Goal: Information Seeking & Learning: Check status

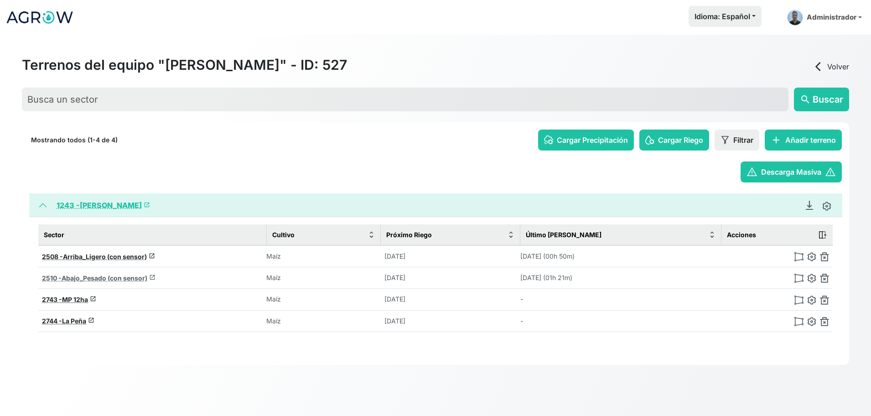
click at [117, 279] on span "Abajo_Pesado (con sensor)" at bounding box center [105, 278] width 86 height 8
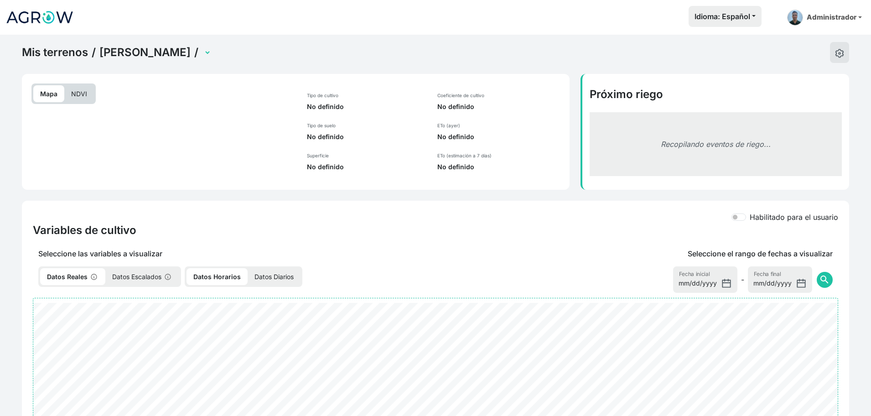
select select "2510"
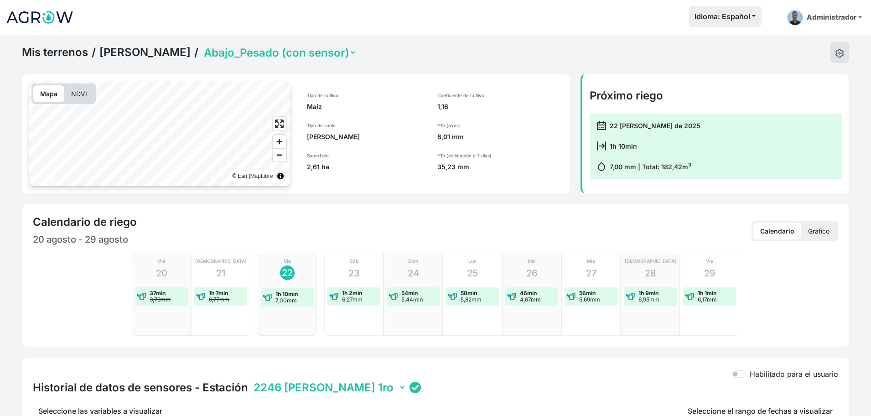
click at [266, 57] on select "Abajo_Pesado (con sensor) Arriba_Ligero (con sensor) La Peña MP 12ha" at bounding box center [279, 53] width 155 height 14
click at [202, 46] on select "Abajo_Pesado (con sensor) Arriba_Ligero (con sensor) La Peña MP 12ha" at bounding box center [279, 53] width 155 height 14
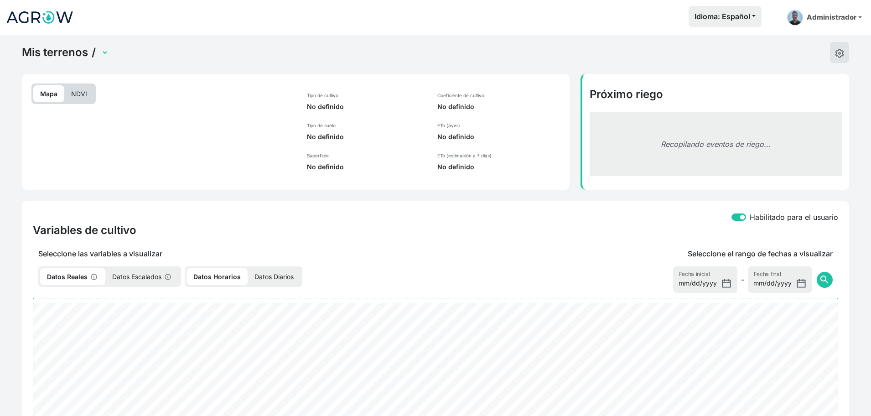
select select "2508"
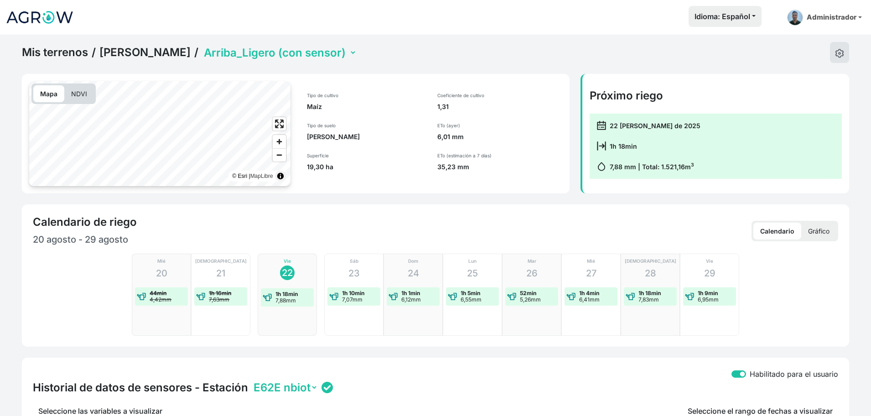
click at [294, 50] on select "Abajo_Pesado (con sensor) Arriba_Ligero (con sensor) La Peña MP 12ha" at bounding box center [279, 53] width 155 height 14
click at [202, 46] on select "Abajo_Pesado (con sensor) Arriba_Ligero (con sensor) La Peña MP 12ha" at bounding box center [279, 53] width 155 height 14
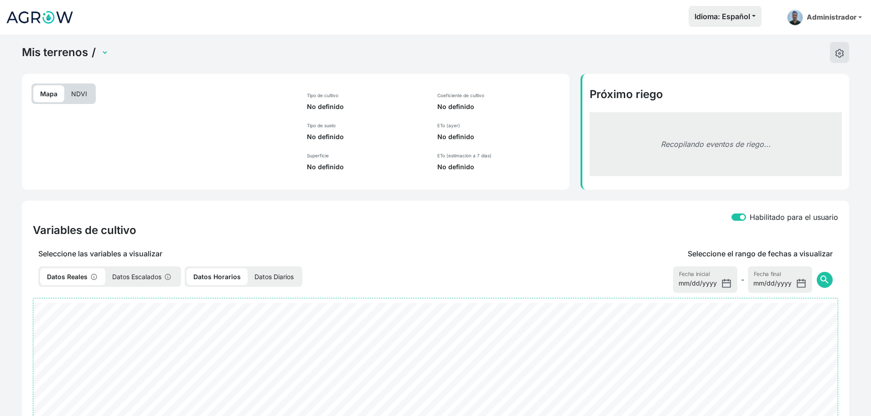
select select "2510"
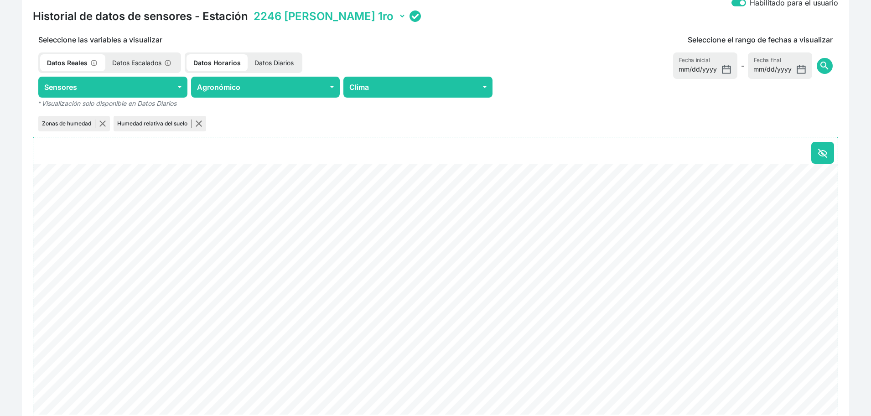
scroll to position [370, 0]
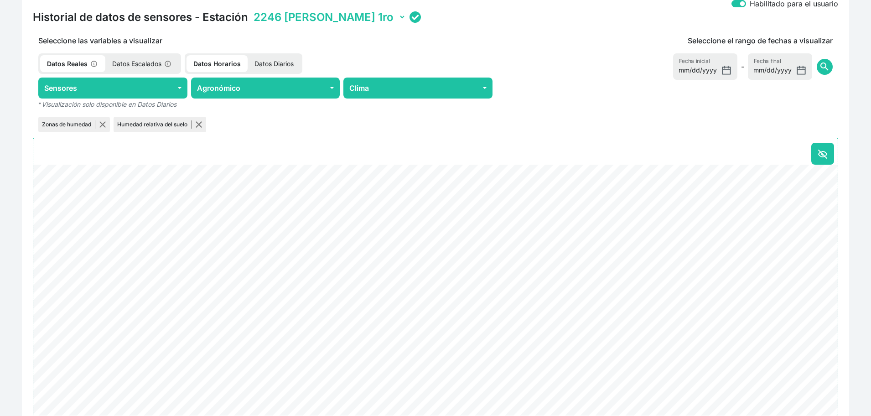
click at [279, 20] on select "2246 [PERSON_NAME] 1ro 22BE [PERSON_NAME] 2do B4A5 [PERSON_NAME] 3ro C323 [PERS…" at bounding box center [329, 17] width 154 height 14
drag, startPoint x: 279, startPoint y: 20, endPoint x: 298, endPoint y: 54, distance: 38.7
click at [298, 54] on div "Habilitado para el usuario Historial de datos de sensores - Estación 2246 [PERS…" at bounding box center [435, 208] width 827 height 442
click at [252, 10] on select "2246 [PERSON_NAME] 1ro 22BE [PERSON_NAME] 2do B4A5 [PERSON_NAME] 3ro C323 [PERS…" at bounding box center [329, 17] width 154 height 14
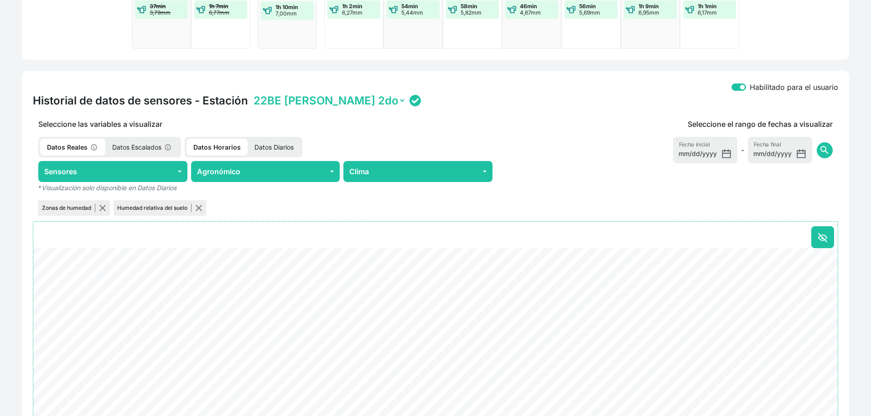
scroll to position [286, 0]
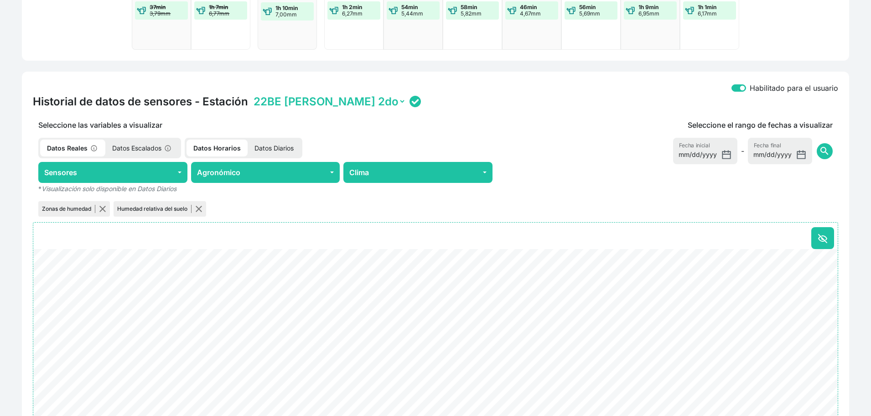
click at [320, 93] on div "Habilitado para el usuario" at bounding box center [435, 88] width 805 height 12
click at [322, 102] on select "2246 [PERSON_NAME] 1ro 22BE [PERSON_NAME] 2do B4A5 [PERSON_NAME] 3ro C323 [PERS…" at bounding box center [329, 101] width 154 height 14
click at [252, 94] on select "2246 [PERSON_NAME] 1ro 22BE [PERSON_NAME] 2do B4A5 [PERSON_NAME] 3ro C323 [PERS…" at bounding box center [329, 101] width 154 height 14
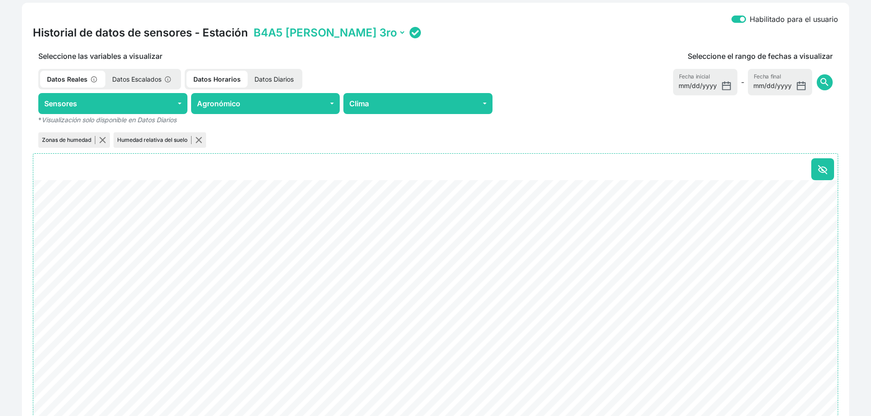
scroll to position [354, 0]
click at [322, 32] on select "2246 [PERSON_NAME] 1ro 22BE [PERSON_NAME] 2do B4A5 [PERSON_NAME] 3ro C323 [PERS…" at bounding box center [329, 33] width 154 height 14
select select "010300081E12C323"
click at [252, 26] on select "2246 [PERSON_NAME] 1ro 22BE [PERSON_NAME] 2do B4A5 [PERSON_NAME] 3ro C323 [PERS…" at bounding box center [329, 33] width 154 height 14
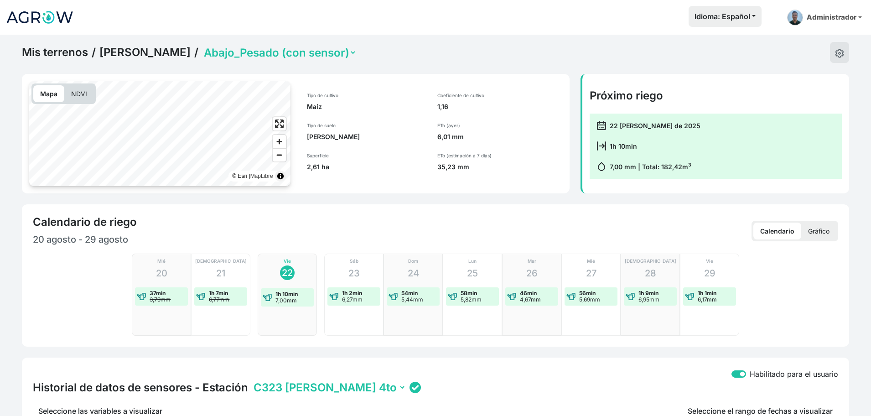
click at [86, 97] on p "NDVI" at bounding box center [79, 93] width 30 height 17
click at [51, 46] on link "Mis terrenos" at bounding box center [55, 53] width 66 height 14
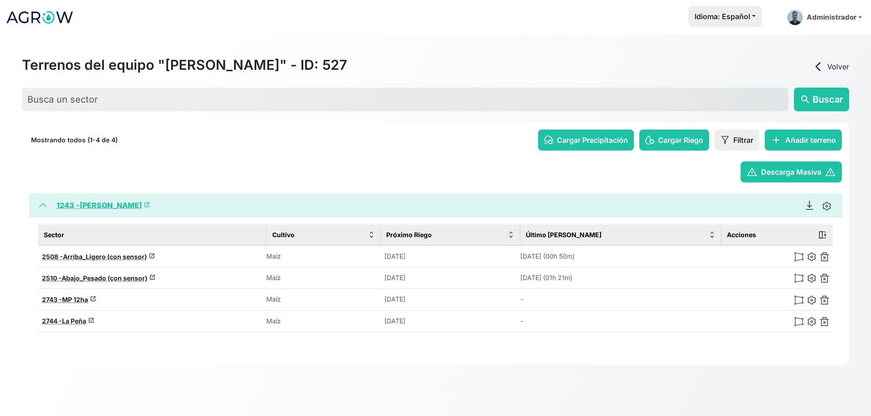
scroll to position [35, 0]
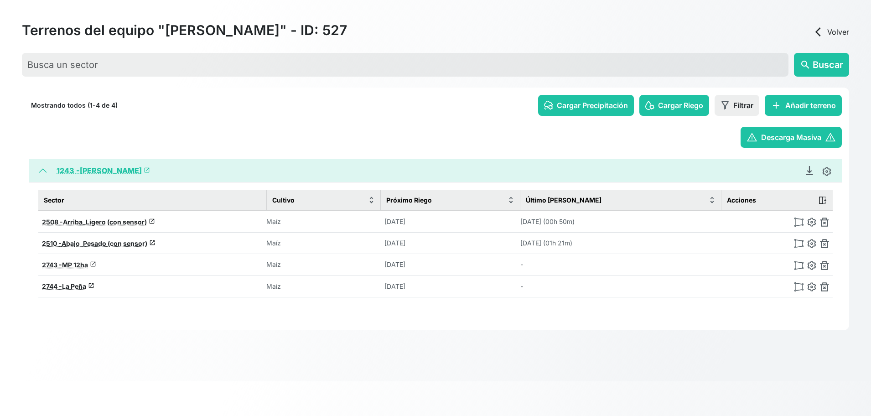
click at [92, 169] on link "1243 - [PERSON_NAME] launch" at bounding box center [103, 170] width 93 height 9
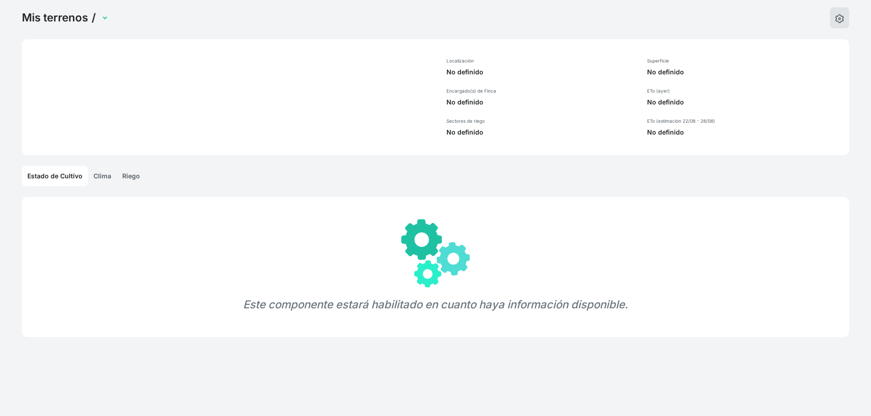
select select "1243"
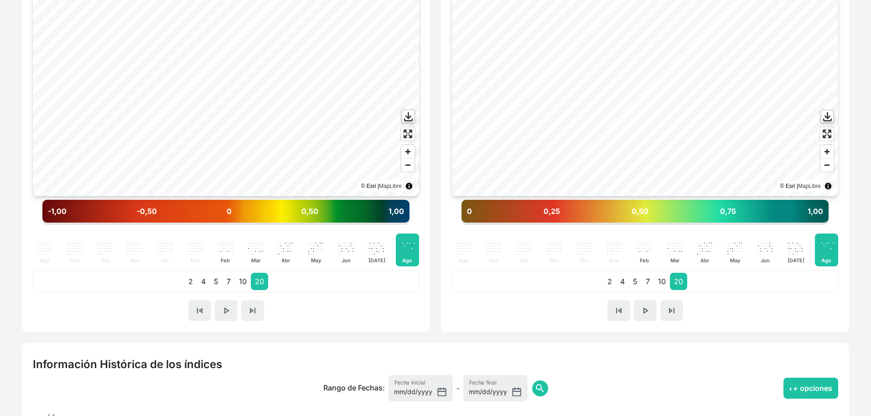
scroll to position [331, 0]
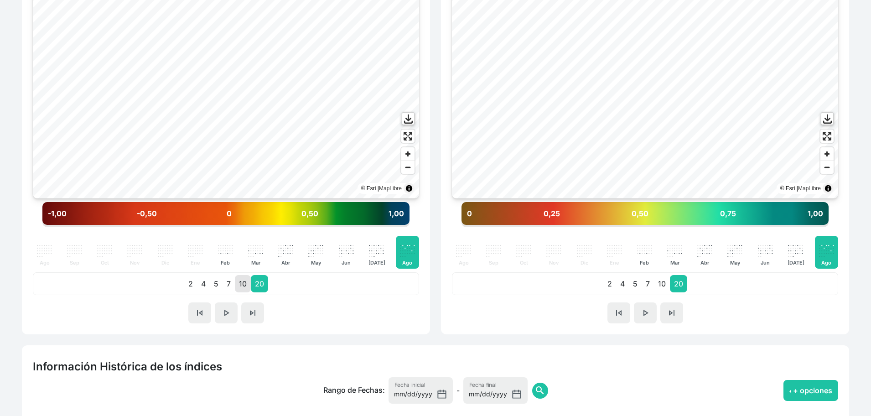
click at [237, 278] on p "10" at bounding box center [243, 283] width 16 height 17
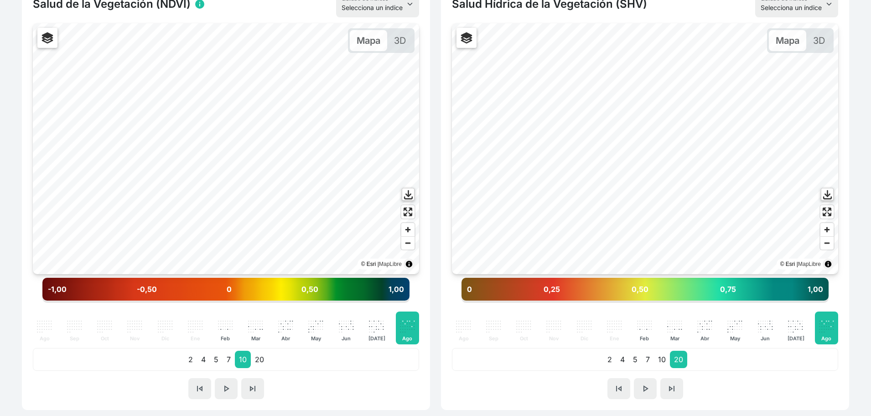
scroll to position [255, 0]
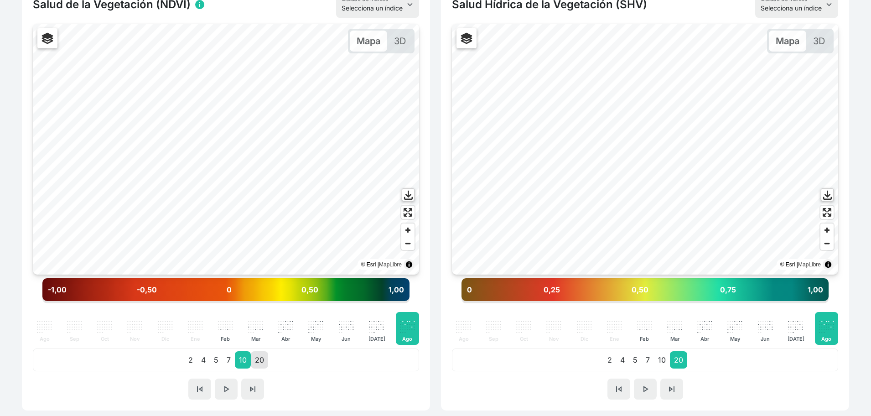
click at [258, 359] on p "20" at bounding box center [259, 359] width 17 height 17
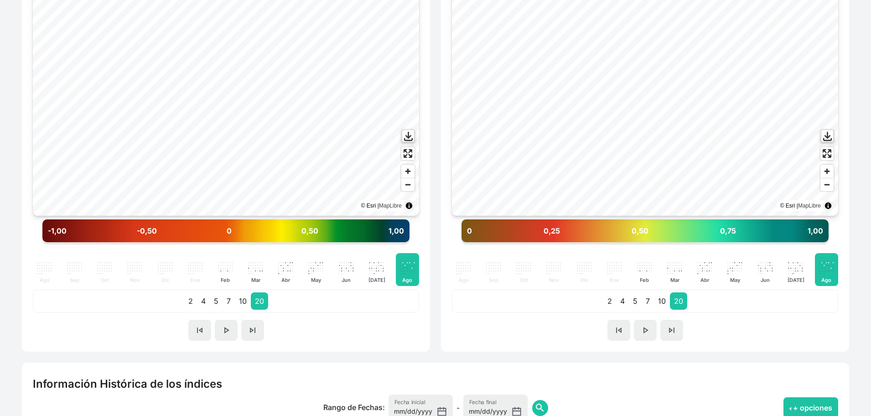
scroll to position [314, 0]
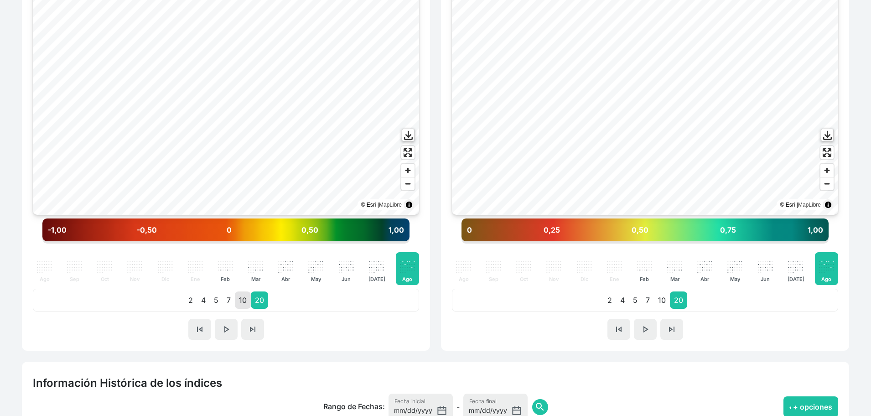
click at [235, 300] on p "10" at bounding box center [243, 299] width 16 height 17
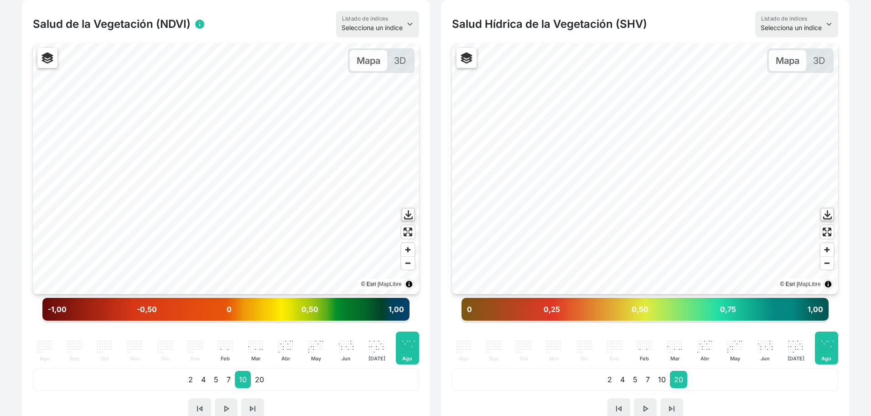
scroll to position [230, 0]
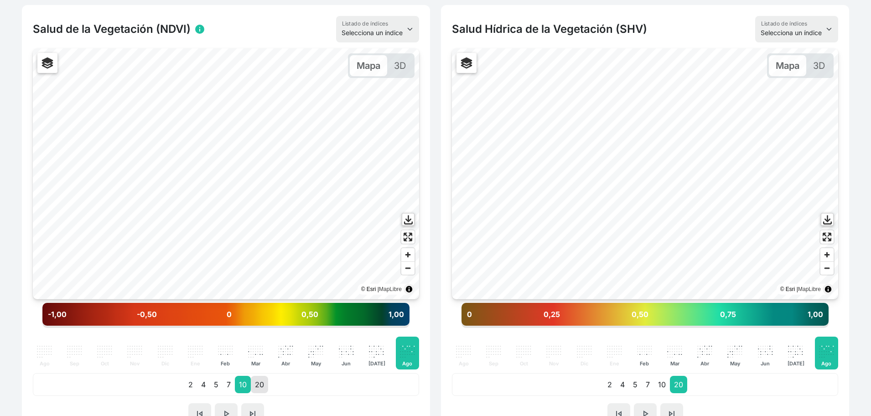
click at [257, 383] on p "20" at bounding box center [259, 384] width 17 height 17
click at [228, 384] on p "7" at bounding box center [228, 384] width 12 height 17
click at [237, 381] on p "10" at bounding box center [243, 384] width 16 height 17
click at [254, 385] on p "20" at bounding box center [259, 384] width 17 height 17
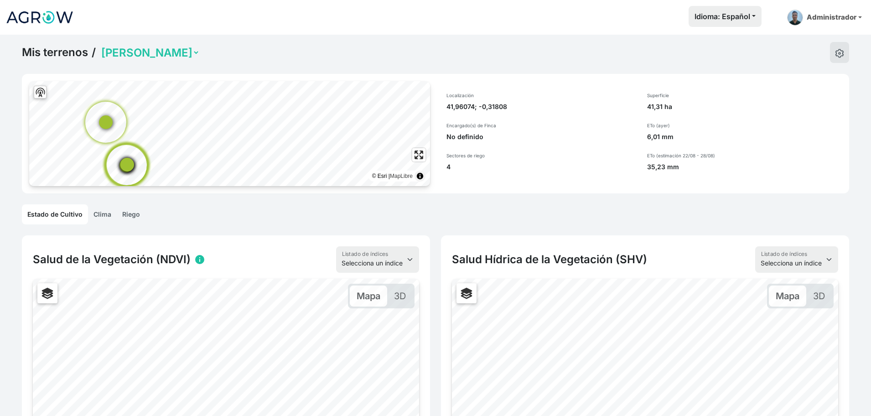
scroll to position [221, 0]
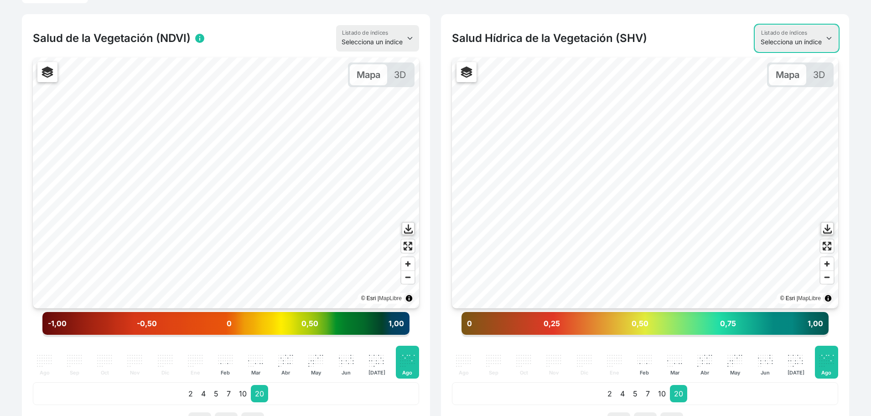
click at [788, 37] on select "Selecciona un índice NDVI NDMI SAVI FVC SHV Thermal" at bounding box center [796, 38] width 83 height 26
select select "thermal"
click at [755, 25] on select "Selecciona un índice NDVI NDMI SAVI FVC SHV Thermal" at bounding box center [796, 38] width 83 height 26
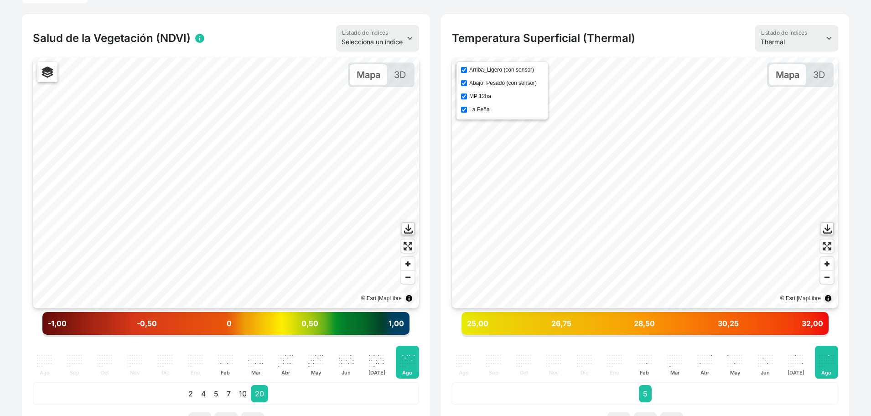
click at [462, 95] on input "MP 12ha" at bounding box center [464, 96] width 6 height 6
checkbox input "true"
click at [462, 108] on input "La Peña" at bounding box center [464, 110] width 6 height 6
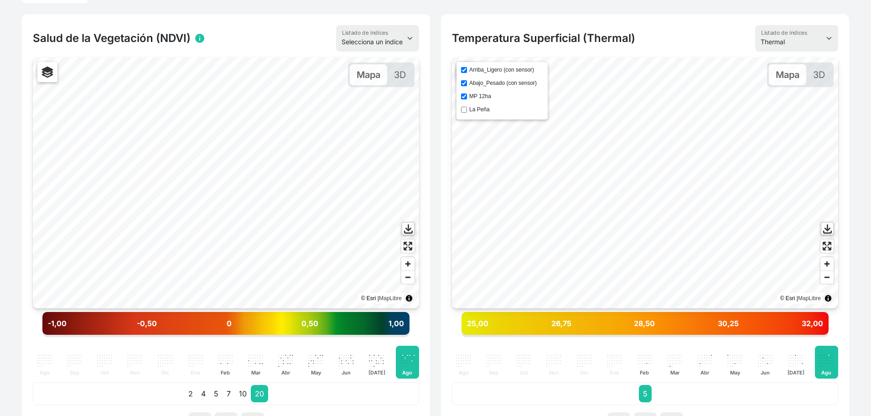
checkbox input "true"
click at [463, 82] on input "Abajo_Pesado (con sensor)" at bounding box center [464, 83] width 6 height 6
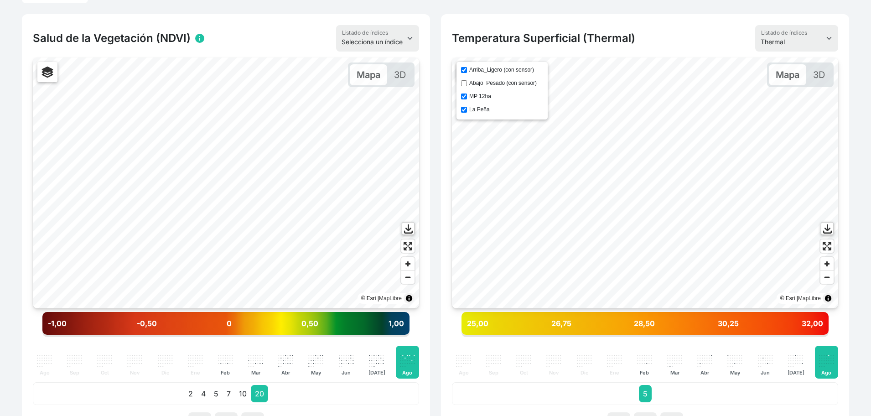
checkbox input "true"
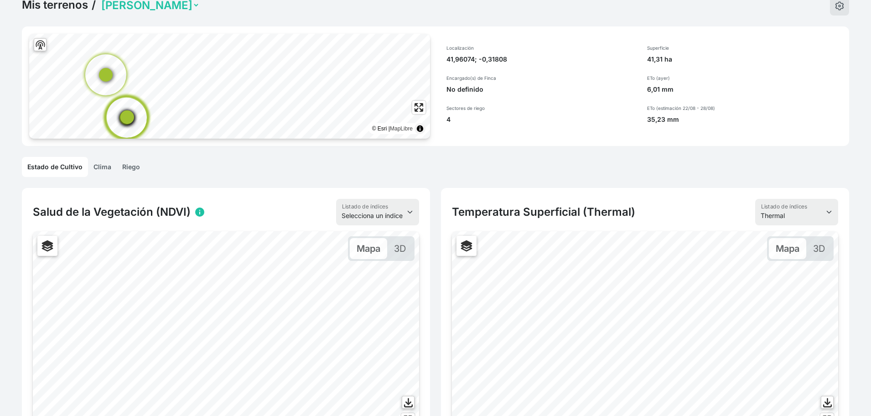
scroll to position [46, 0]
click at [36, 9] on link "Mis terrenos" at bounding box center [55, 7] width 66 height 14
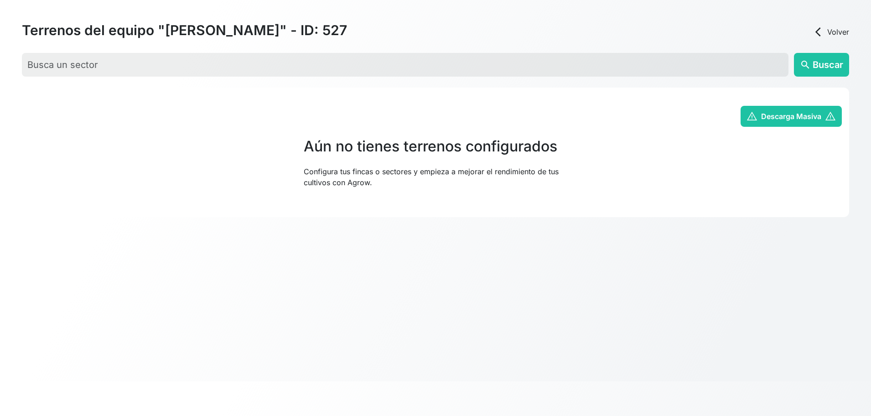
scroll to position [35, 0]
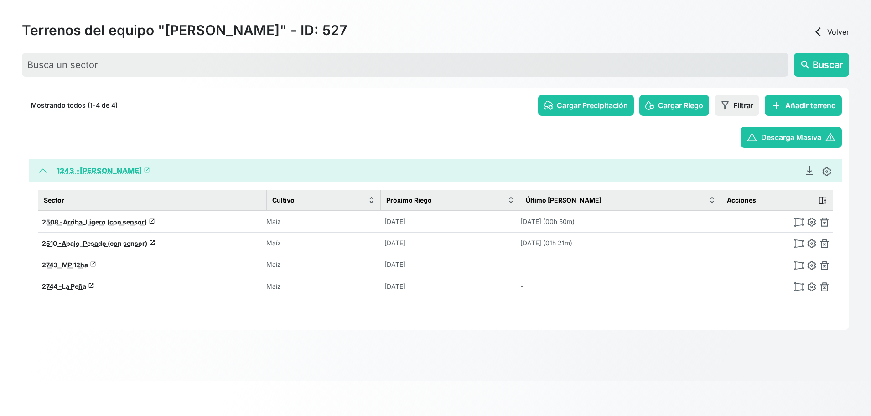
click at [837, 30] on link "arrow_back_ios Volver" at bounding box center [830, 31] width 36 height 11
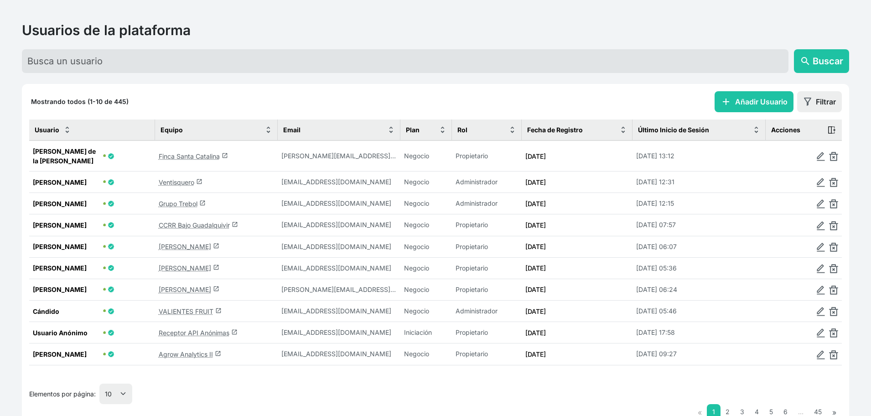
click at [186, 152] on link "Finca Santa Catalina launch" at bounding box center [193, 156] width 69 height 8
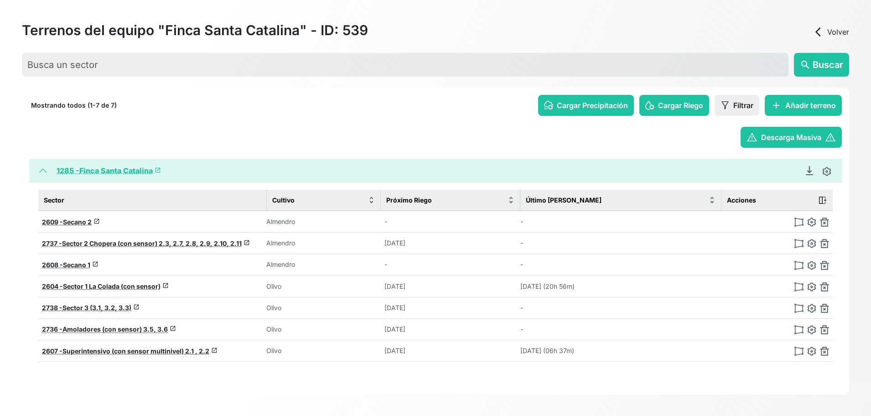
scroll to position [35, 0]
click at [95, 353] on span "Superintensivo (con sensor multinivel) 2.1 , 2.2" at bounding box center [135, 350] width 147 height 8
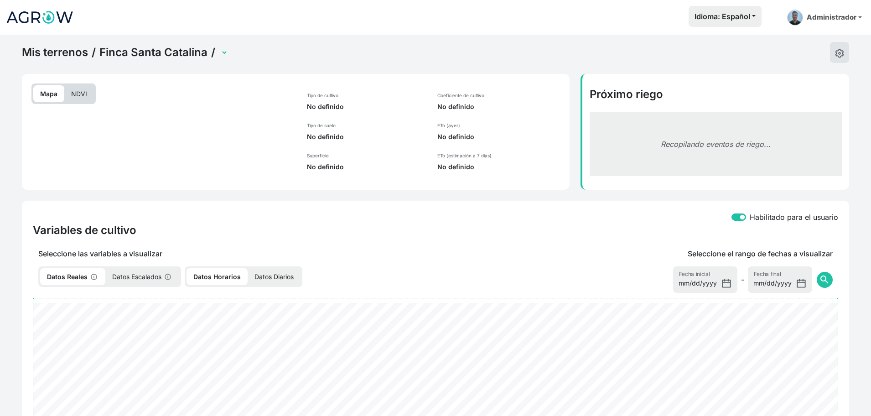
select select "2607"
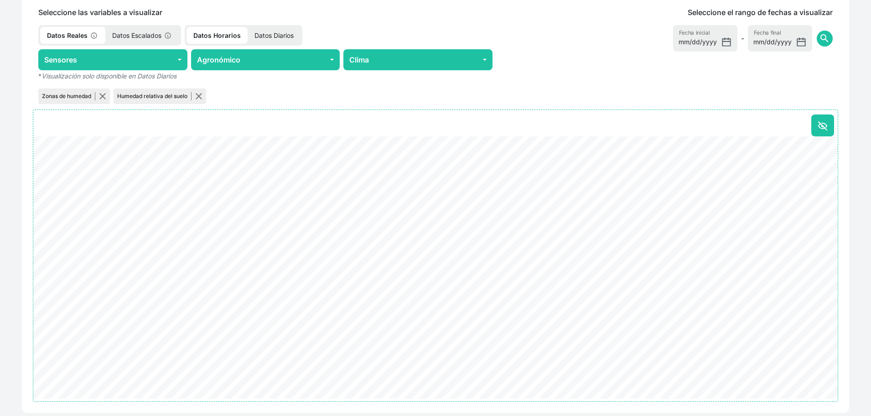
scroll to position [428, 0]
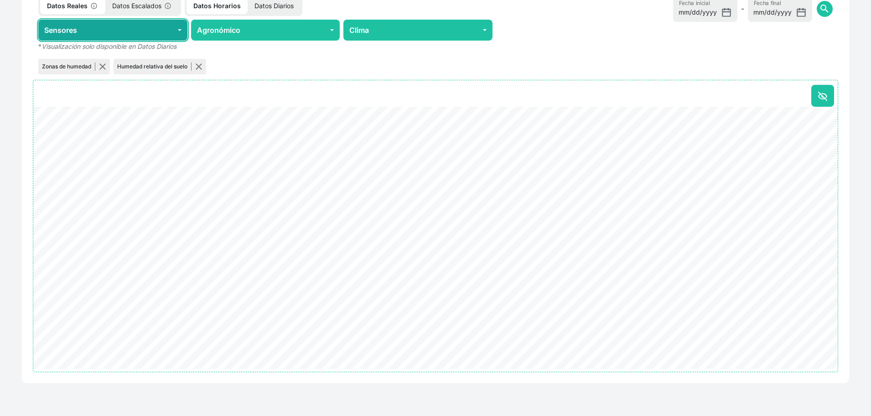
click at [117, 27] on button "Sensores" at bounding box center [112, 30] width 149 height 21
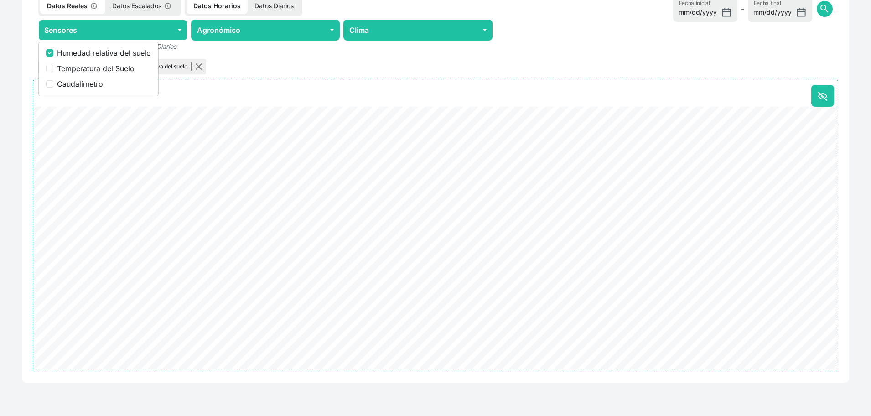
click at [0, 213] on div "Mis terrenos / Finca Santa Catalina / Amoladores (con sensor) 3.5, 3.6 Secano 1…" at bounding box center [435, 11] width 871 height 809
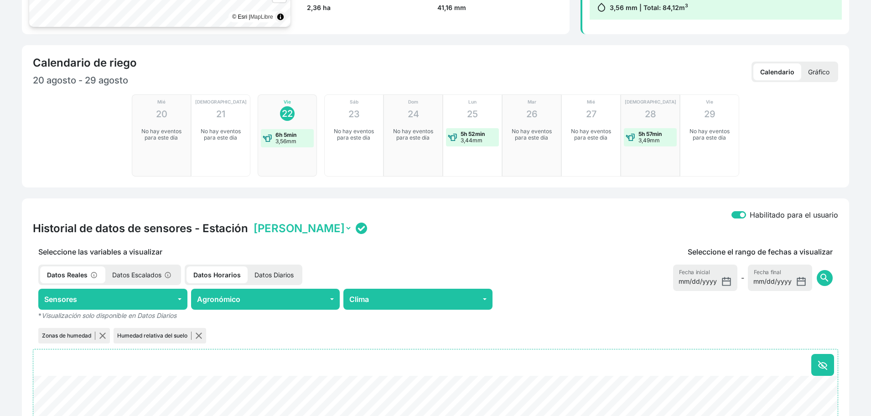
scroll to position [0, 0]
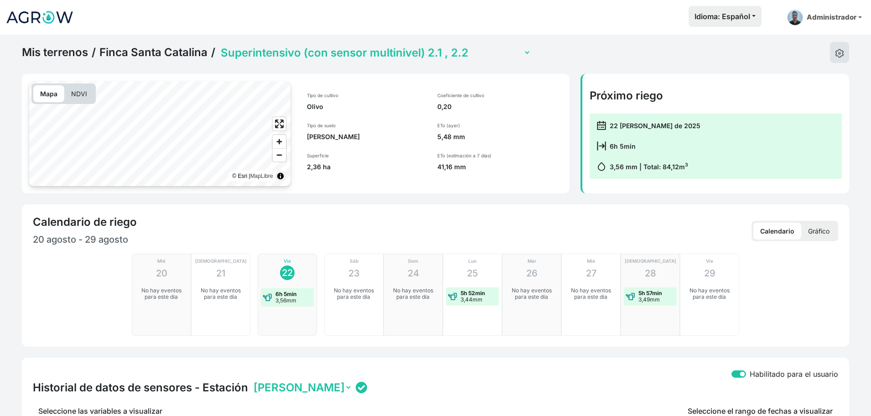
click at [35, 50] on link "Mis terrenos" at bounding box center [55, 53] width 66 height 14
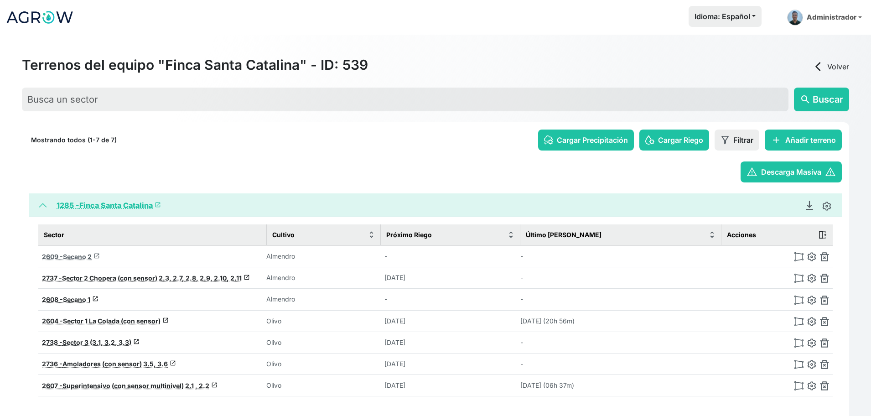
click at [81, 256] on span "Secano 2" at bounding box center [77, 256] width 29 height 8
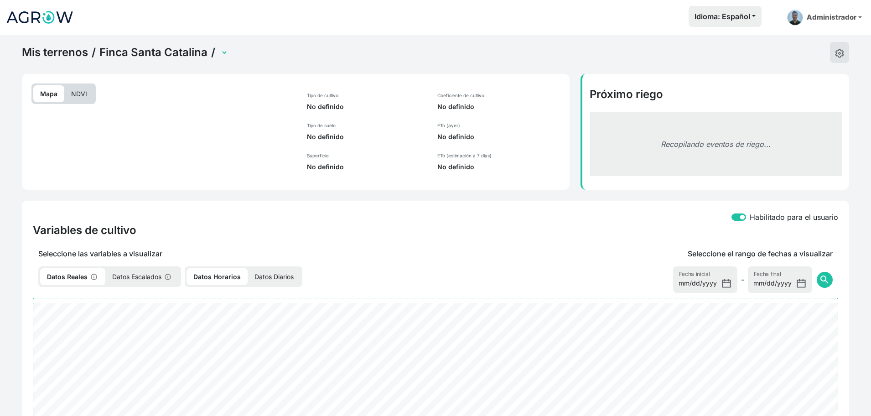
select select "2609"
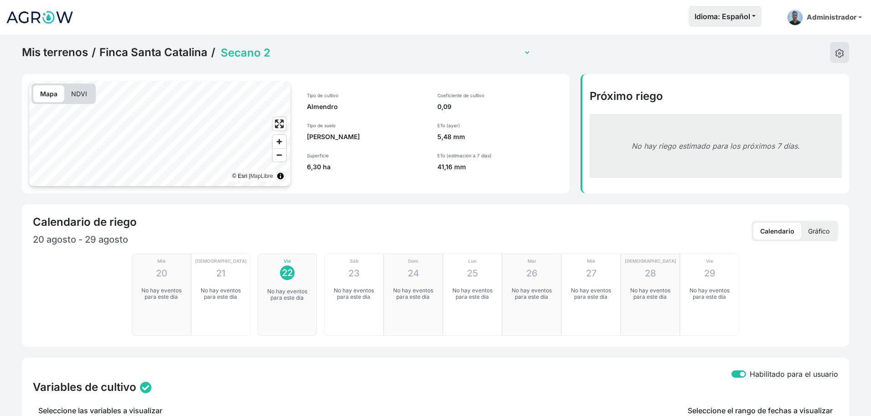
click at [69, 54] on link "Mis terrenos" at bounding box center [55, 53] width 66 height 14
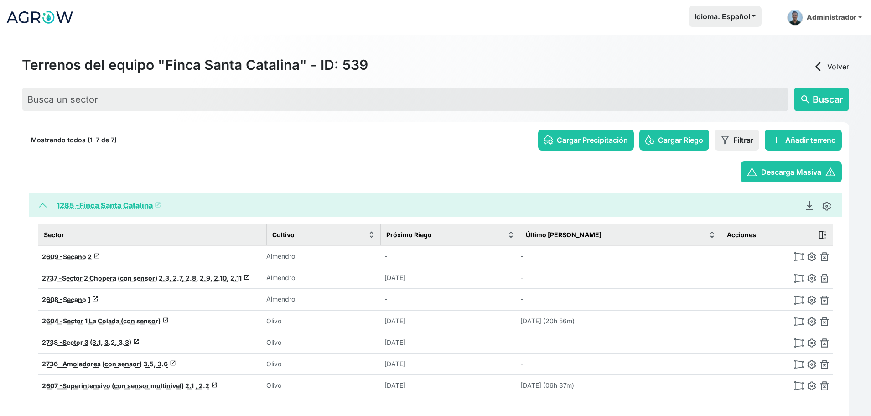
click at [835, 62] on link "arrow_back_ios Volver" at bounding box center [830, 66] width 36 height 11
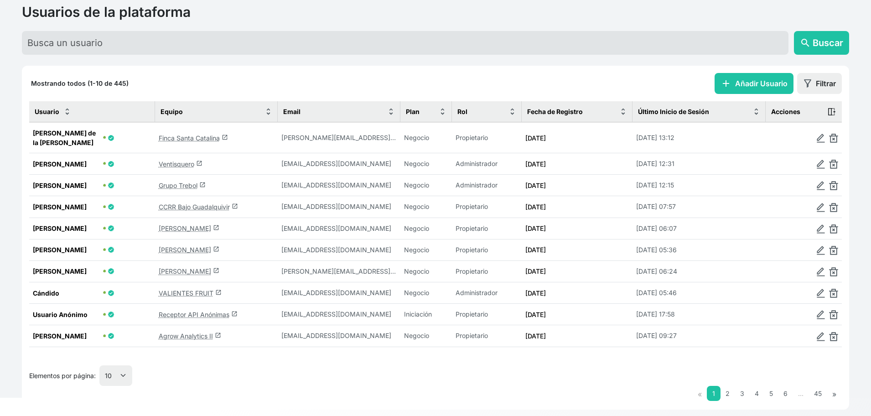
scroll to position [53, 0]
click at [126, 367] on select "10 25 50 100" at bounding box center [115, 375] width 33 height 21
select select "100"
click at [100, 386] on select "10 25 50 100" at bounding box center [115, 375] width 33 height 21
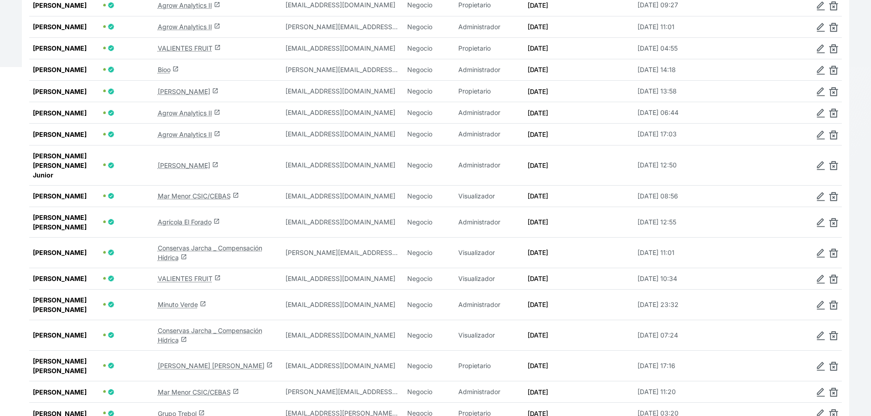
scroll to position [0, 0]
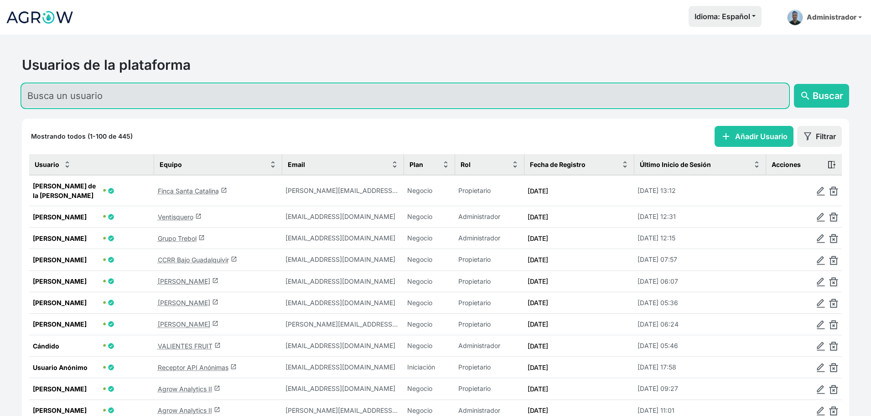
click at [100, 101] on input "text" at bounding box center [405, 96] width 766 height 24
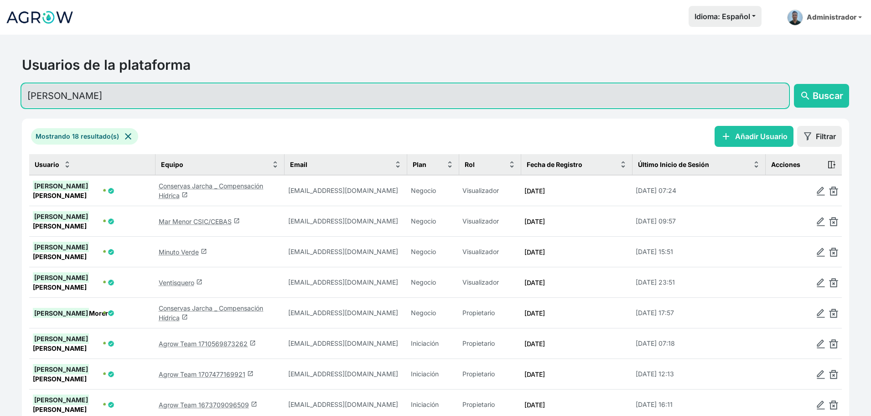
type input "[PERSON_NAME]"
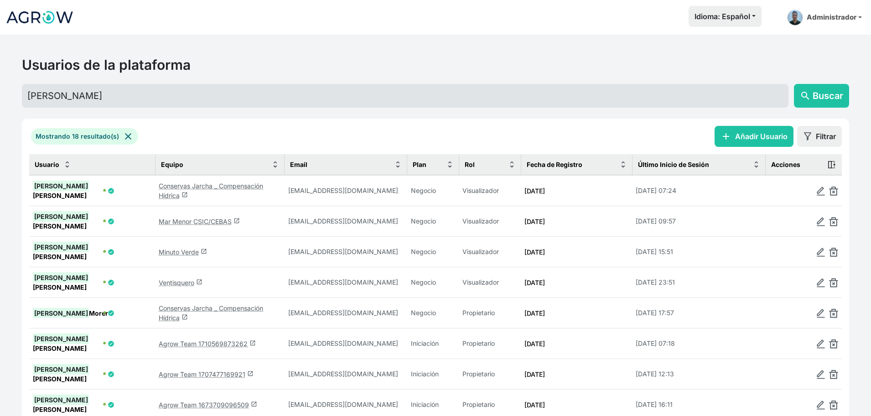
click at [212, 185] on link "Conservas Jarcha _ Compensación Hídrica launch" at bounding box center [211, 190] width 104 height 17
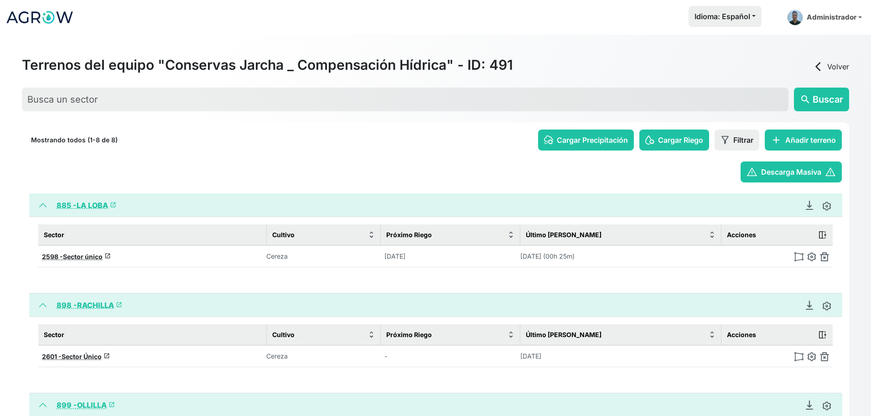
click at [94, 206] on link "885 - LA LOBA launch" at bounding box center [87, 205] width 60 height 9
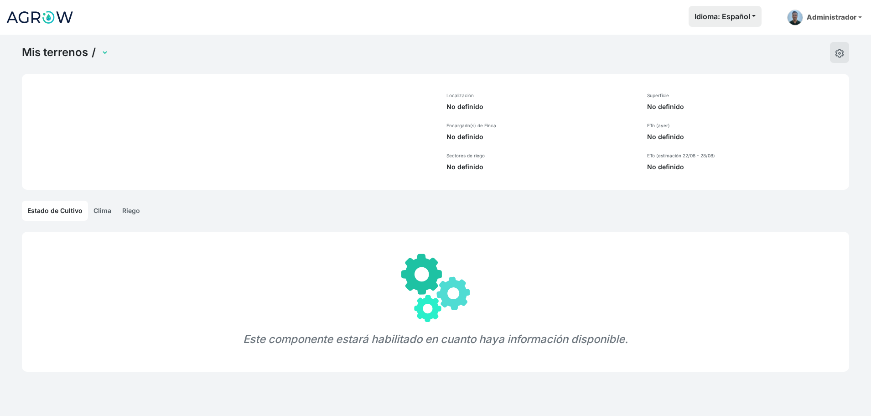
select select "885"
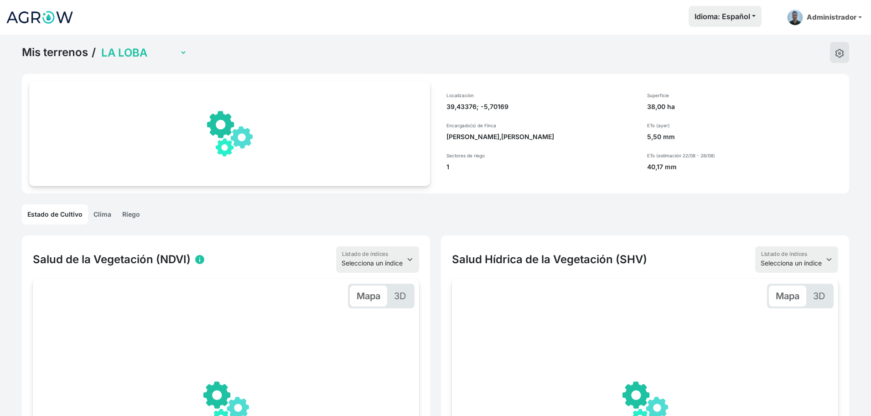
scroll to position [107, 0]
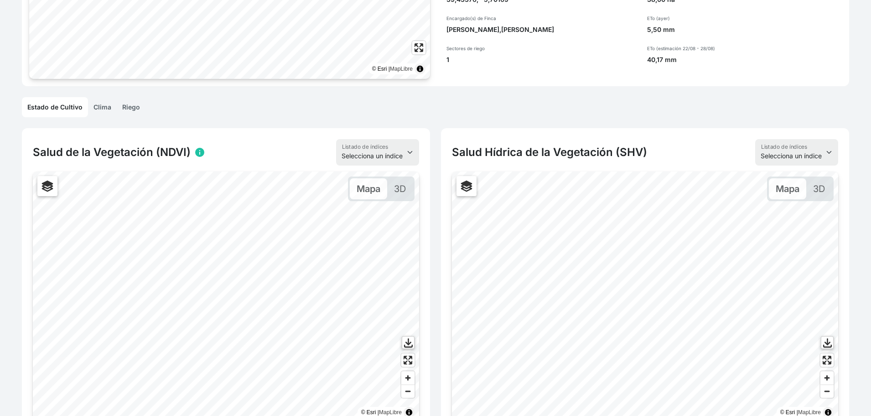
click at [99, 115] on link "Clima" at bounding box center [102, 107] width 29 height 20
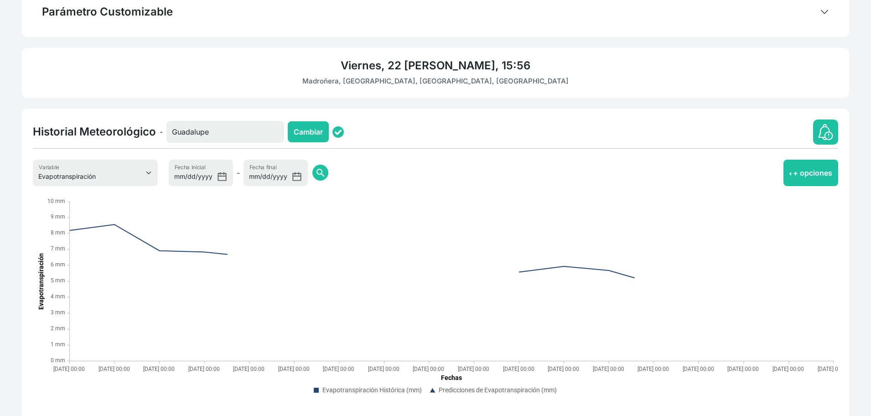
scroll to position [251, 0]
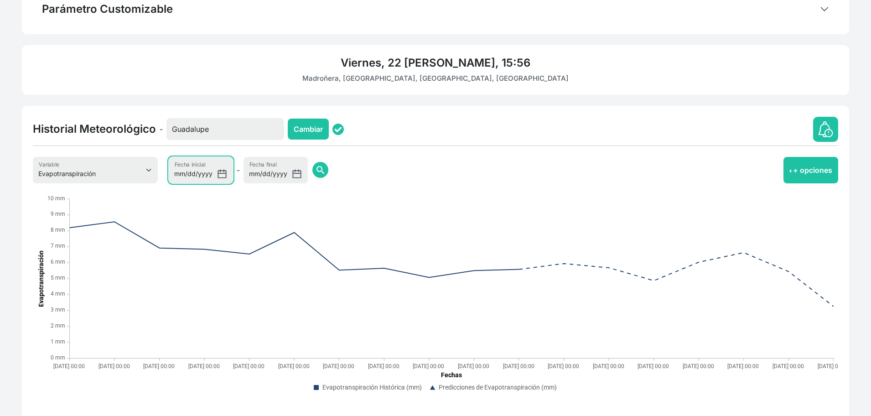
click at [216, 177] on input "[DATE]" at bounding box center [201, 170] width 64 height 26
click at [220, 176] on input "[DATE]" at bounding box center [201, 170] width 64 height 26
type input "[DATE]"
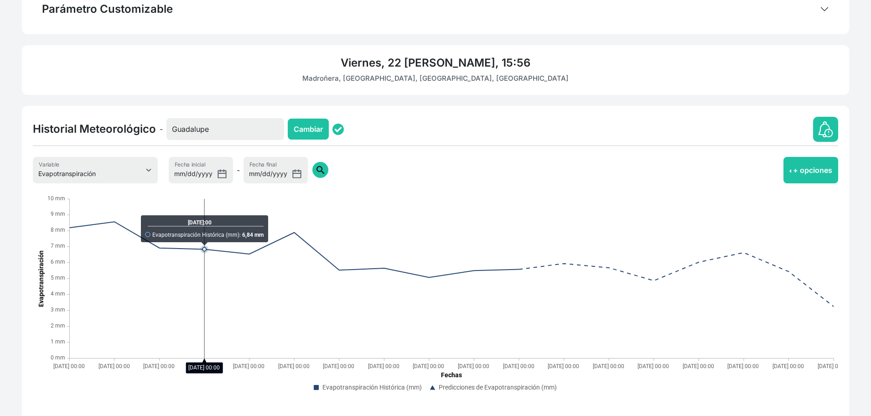
click at [317, 167] on span "search" at bounding box center [320, 170] width 11 height 11
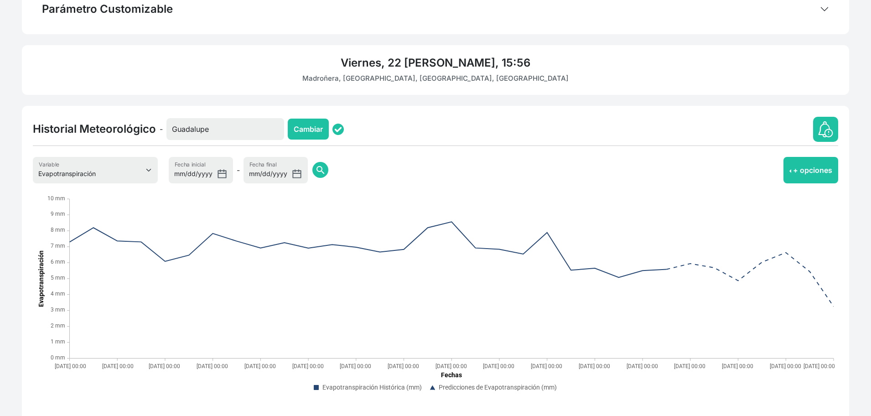
scroll to position [264, 0]
